Goal: Transaction & Acquisition: Subscribe to service/newsletter

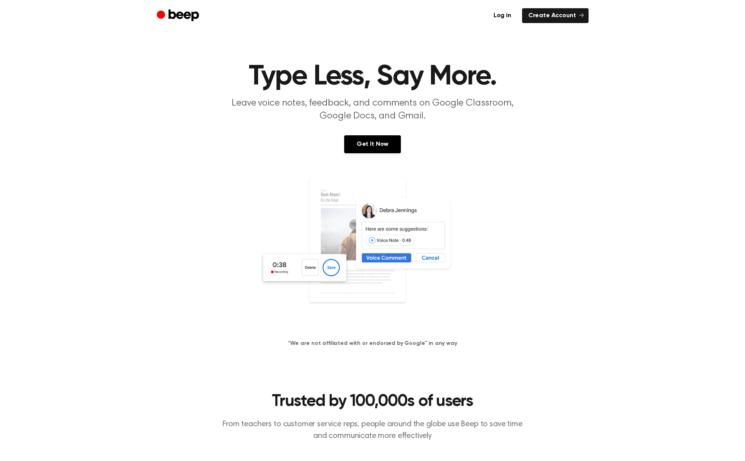
click at [358, 105] on p "Leave voice notes, feedback, and comments on Google Classroom, Google Docs, and…" at bounding box center [372, 110] width 300 height 26
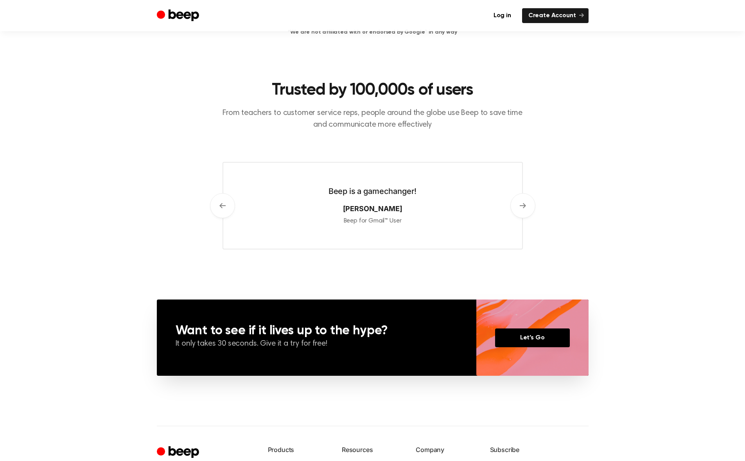
scroll to position [426, 0]
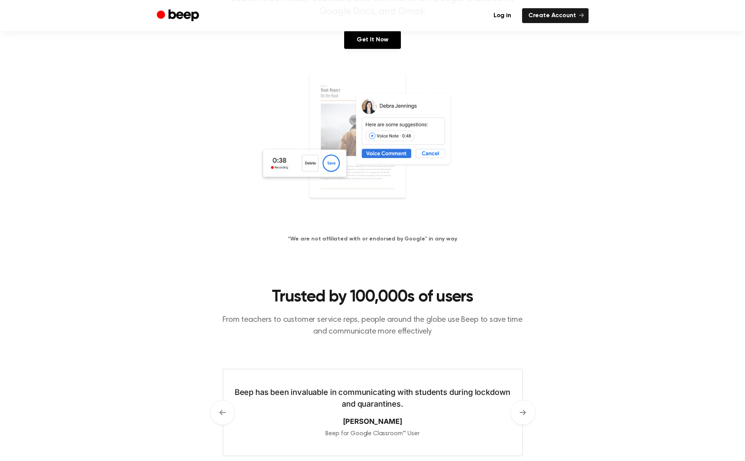
scroll to position [0, 0]
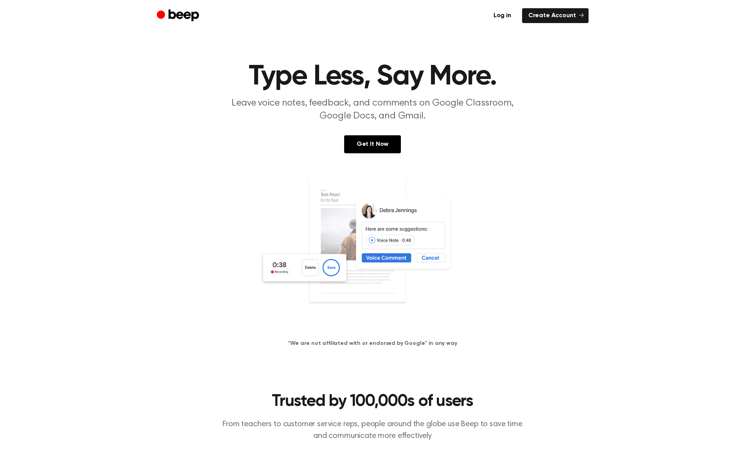
click at [362, 109] on p "Leave voice notes, feedback, and comments on Google Classroom, Google Docs, and…" at bounding box center [372, 110] width 300 height 26
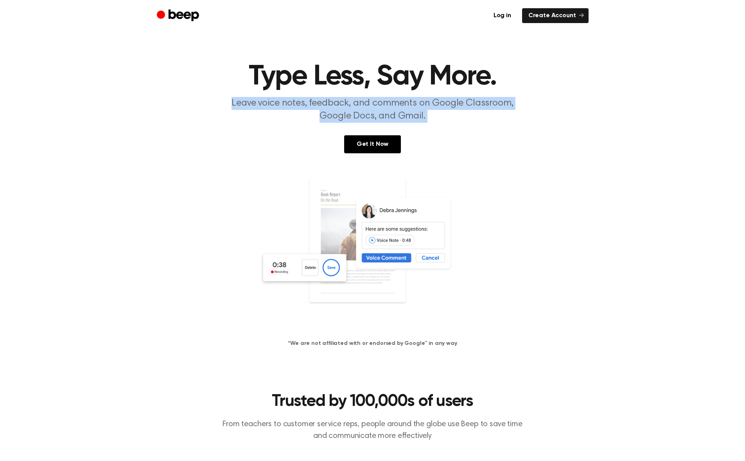
click at [362, 109] on p "Leave voice notes, feedback, and comments on Google Classroom, Google Docs, and…" at bounding box center [372, 110] width 300 height 26
click at [445, 157] on div "Get It Now" at bounding box center [372, 152] width 726 height 34
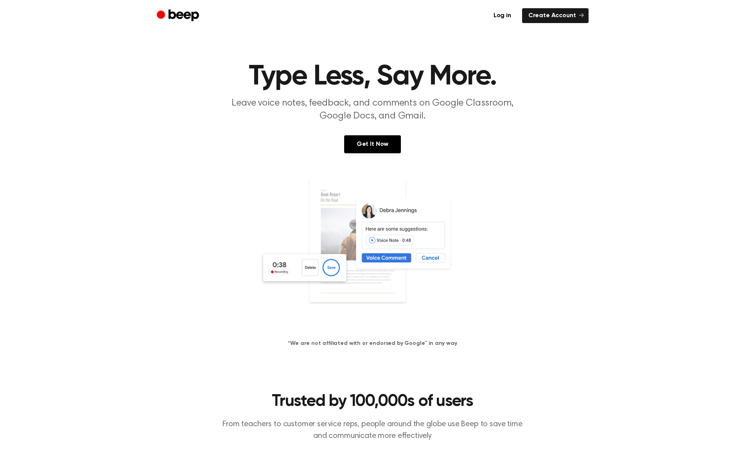
click at [570, 143] on div "Get It Now" at bounding box center [372, 152] width 726 height 34
click at [541, 19] on link "Create Account" at bounding box center [555, 15] width 66 height 15
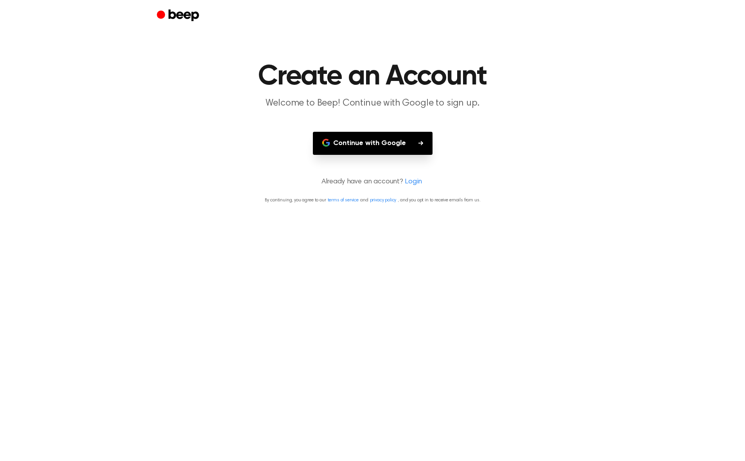
click at [373, 146] on button "Continue with Google" at bounding box center [373, 143] width 120 height 23
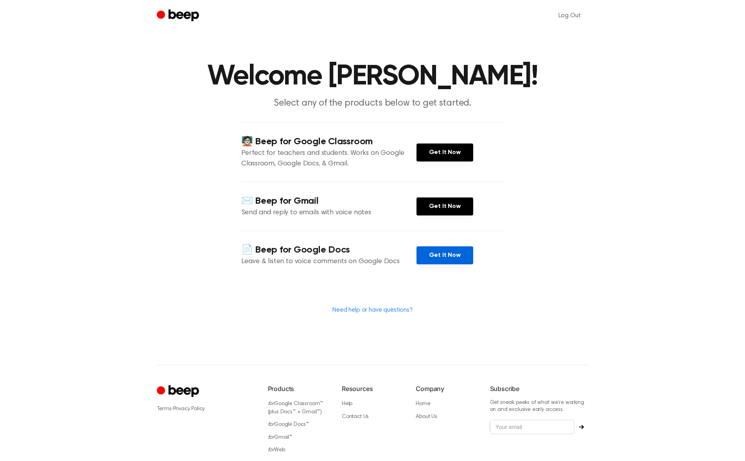
click at [435, 256] on link "Get It Now" at bounding box center [444, 255] width 57 height 18
click at [433, 253] on link "Get It Now" at bounding box center [444, 255] width 57 height 18
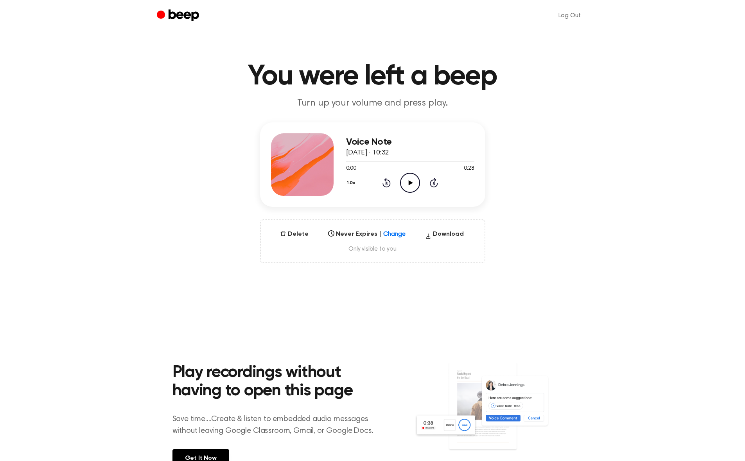
click at [408, 186] on icon "Play Audio" at bounding box center [410, 183] width 20 height 20
click at [375, 102] on p "Turn up your volume and press play." at bounding box center [372, 103] width 300 height 13
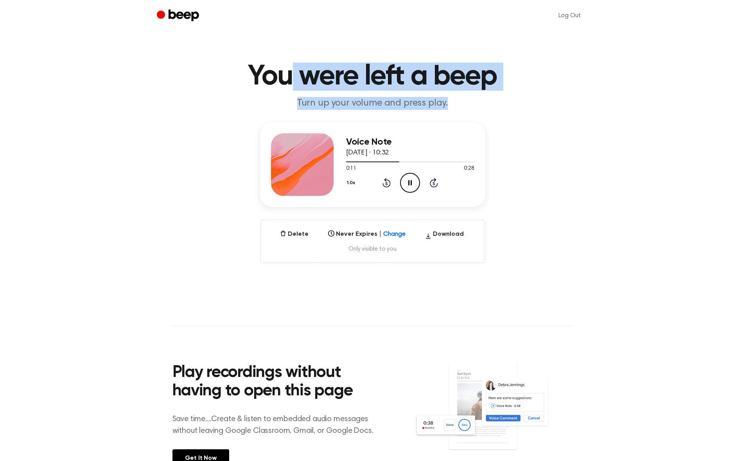
drag, startPoint x: 286, startPoint y: 67, endPoint x: 498, endPoint y: 98, distance: 213.7
click at [498, 98] on header "You were left a beep Turn up your volume and press play." at bounding box center [372, 86] width 726 height 47
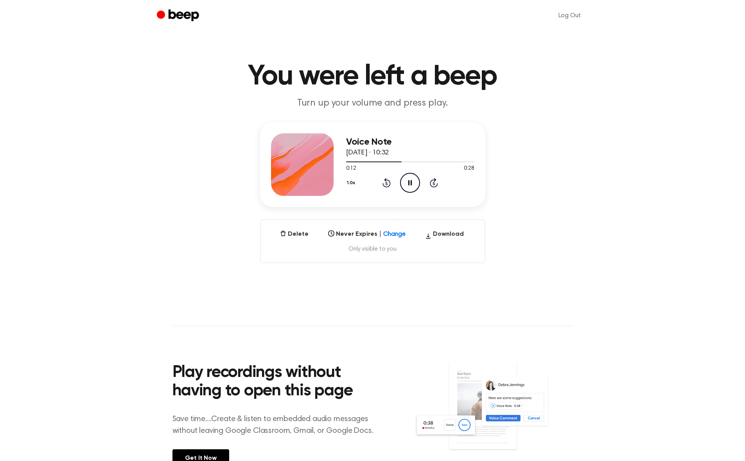
click at [446, 100] on p "Turn up your volume and press play." at bounding box center [372, 103] width 300 height 13
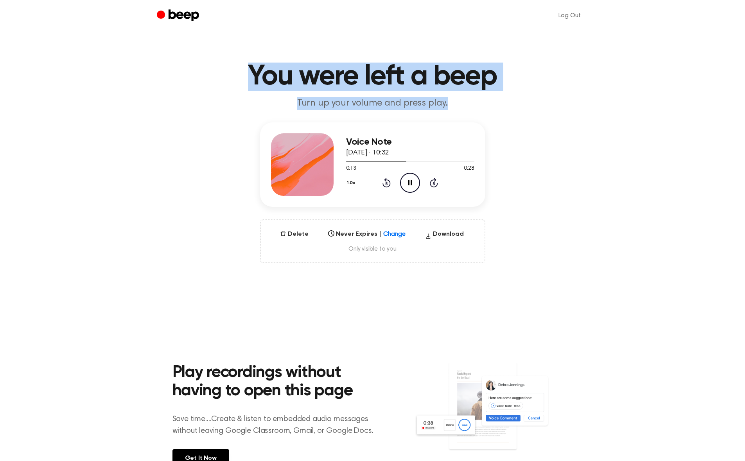
drag, startPoint x: 432, startPoint y: 105, endPoint x: 239, endPoint y: 66, distance: 196.6
click at [234, 67] on header "You were left a beep Turn up your volume and press play." at bounding box center [372, 86] width 726 height 47
